Goal: Check status: Check status

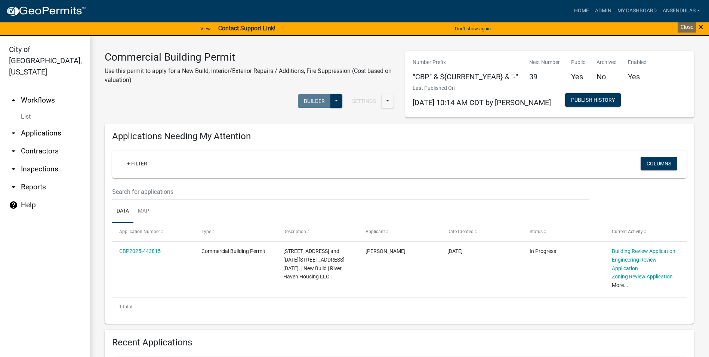
click at [701, 26] on span "×" at bounding box center [701, 27] width 5 height 10
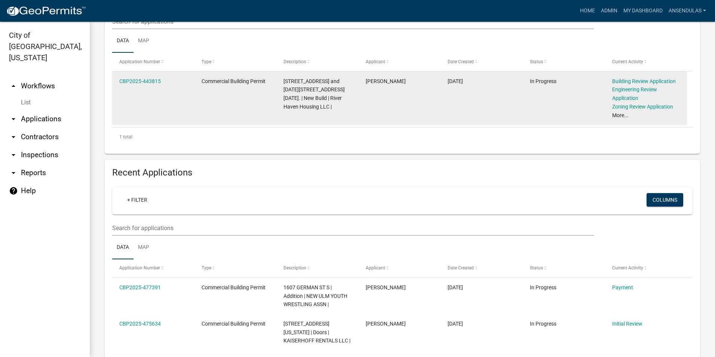
scroll to position [150, 0]
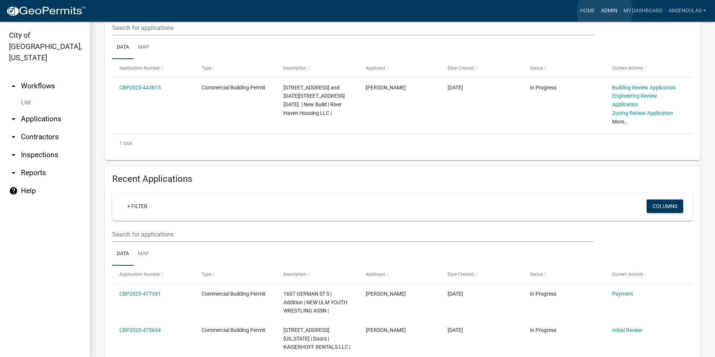
click at [605, 11] on link "Admin" at bounding box center [609, 11] width 22 height 14
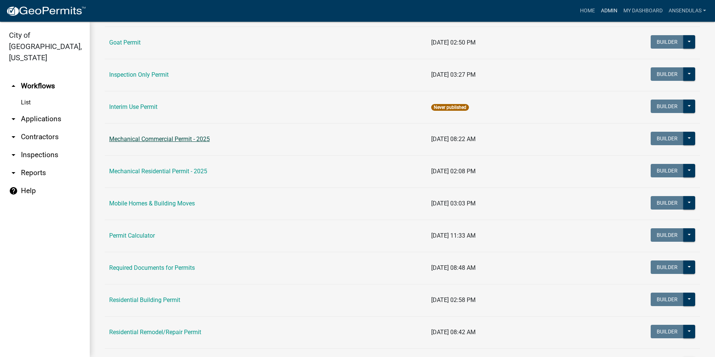
scroll to position [337, 0]
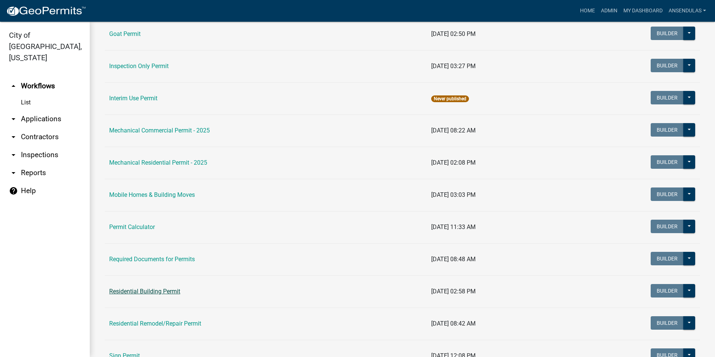
click at [148, 294] on link "Residential Building Permit" at bounding box center [144, 291] width 71 height 7
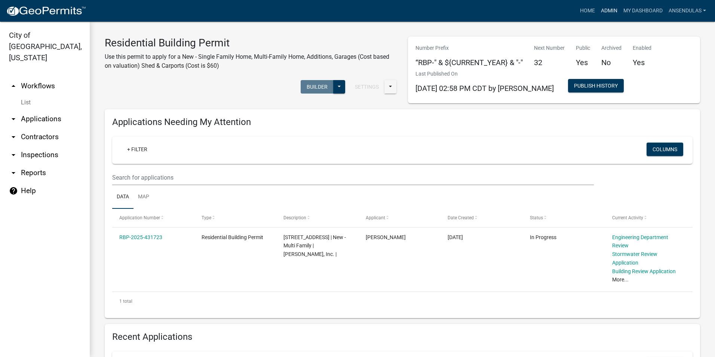
click at [608, 8] on link "Admin" at bounding box center [609, 11] width 22 height 14
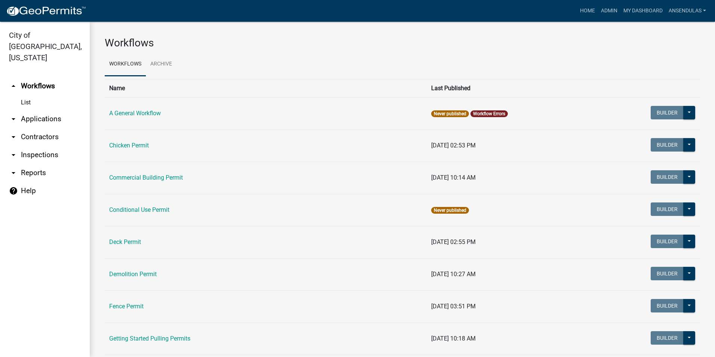
drag, startPoint x: 33, startPoint y: 113, endPoint x: 32, endPoint y: 121, distance: 8.3
click at [33, 113] on link "arrow_drop_down Applications" at bounding box center [45, 119] width 90 height 18
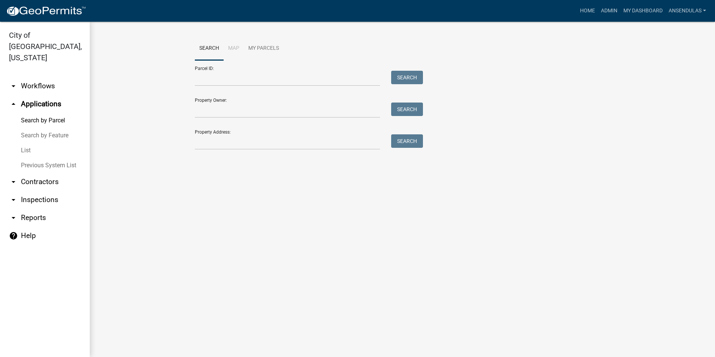
click at [28, 143] on link "List" at bounding box center [45, 150] width 90 height 15
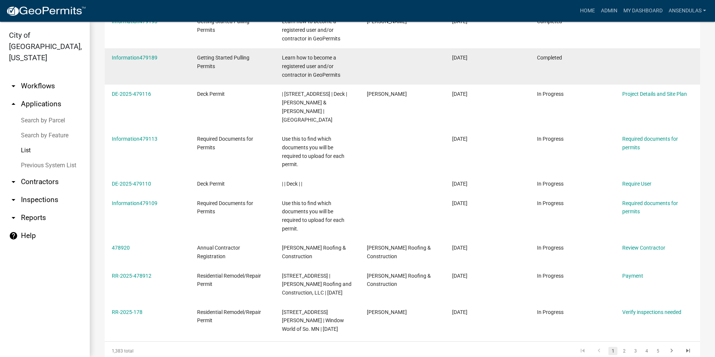
scroll to position [187, 0]
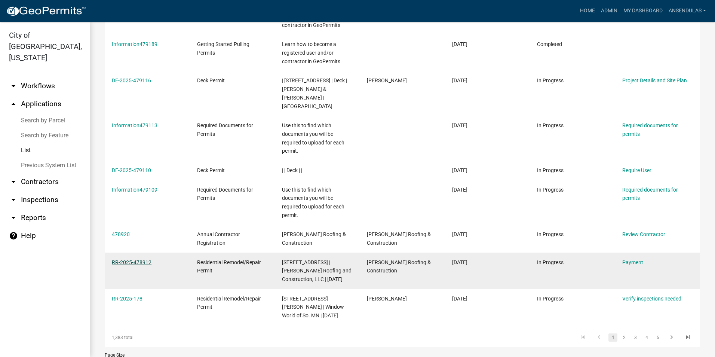
click at [131, 259] on link "RR-2025-478912" at bounding box center [132, 262] width 40 height 6
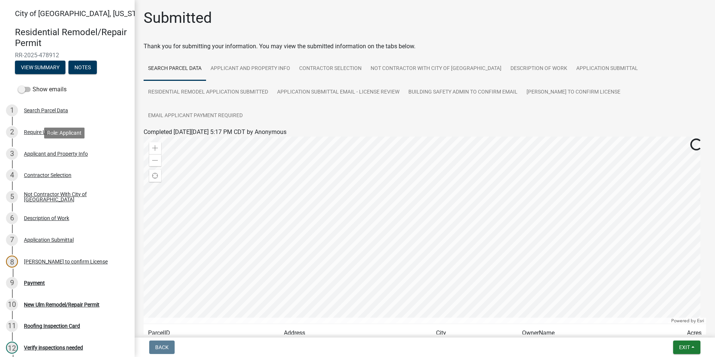
click at [49, 153] on div "Applicant and Property Info" at bounding box center [56, 153] width 64 height 5
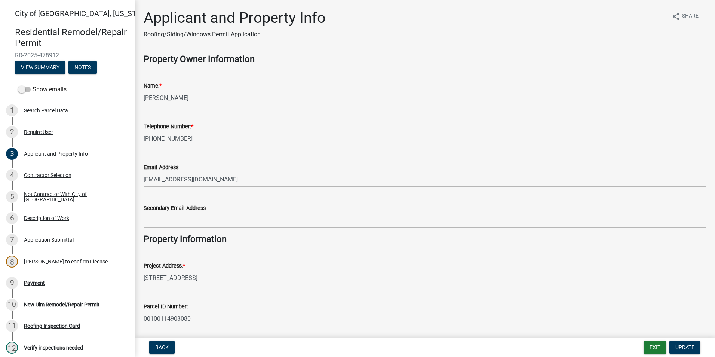
click at [640, 344] on div "Back Exit Update" at bounding box center [425, 346] width 568 height 13
click at [660, 349] on button "Exit" at bounding box center [655, 346] width 23 height 13
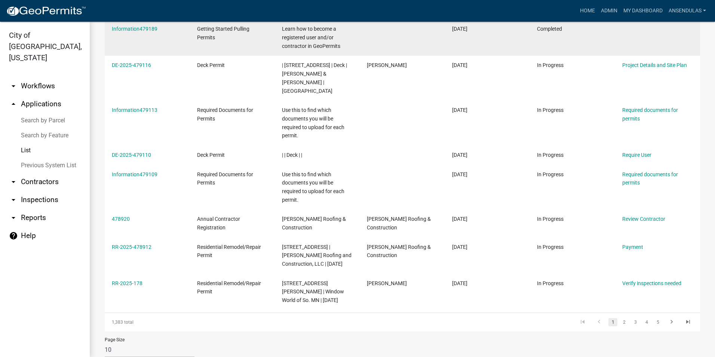
scroll to position [215, 0]
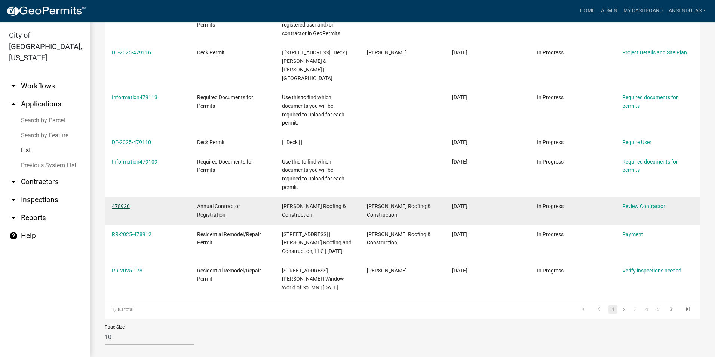
click at [117, 203] on link "478920" at bounding box center [121, 206] width 18 height 6
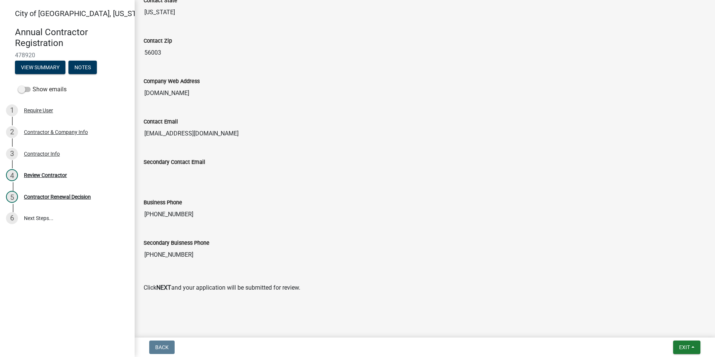
scroll to position [389, 0]
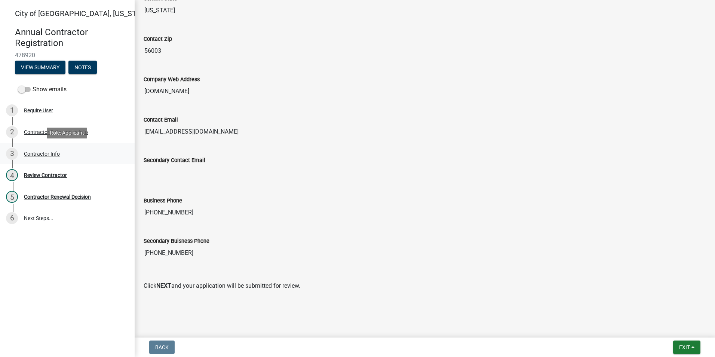
click at [44, 151] on div "Contractor Info" at bounding box center [42, 153] width 36 height 5
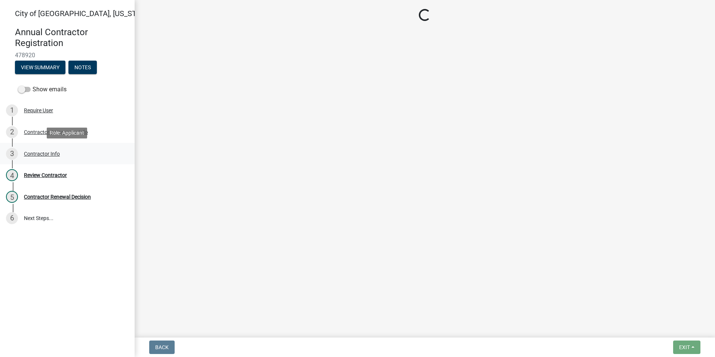
scroll to position [0, 0]
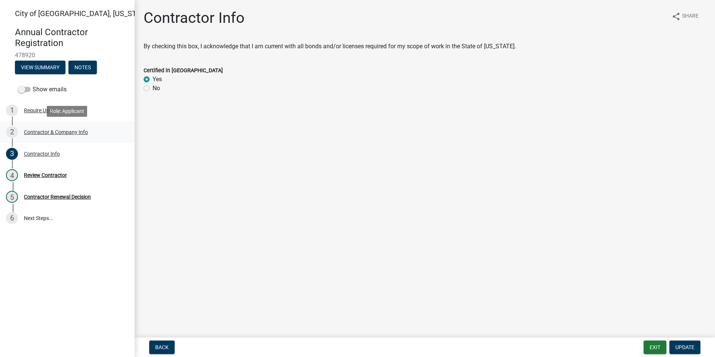
click at [47, 134] on div "Contractor & Company Info" at bounding box center [56, 131] width 64 height 5
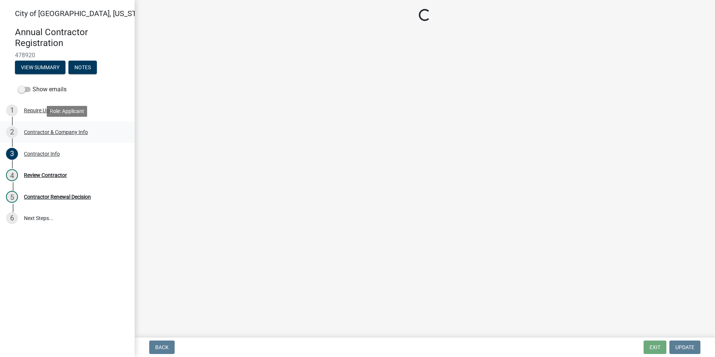
select select "MN"
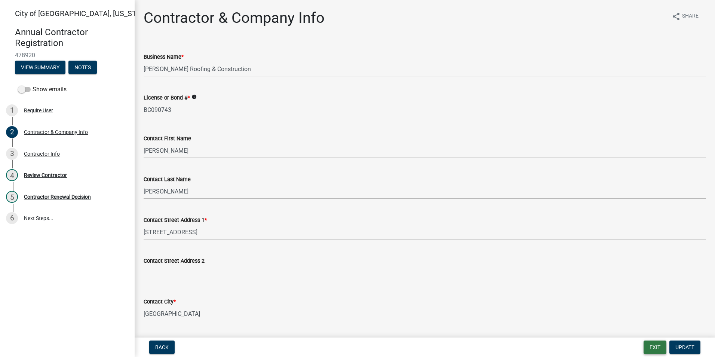
click at [658, 347] on button "Exit" at bounding box center [655, 346] width 23 height 13
